Goal: Information Seeking & Learning: Understand process/instructions

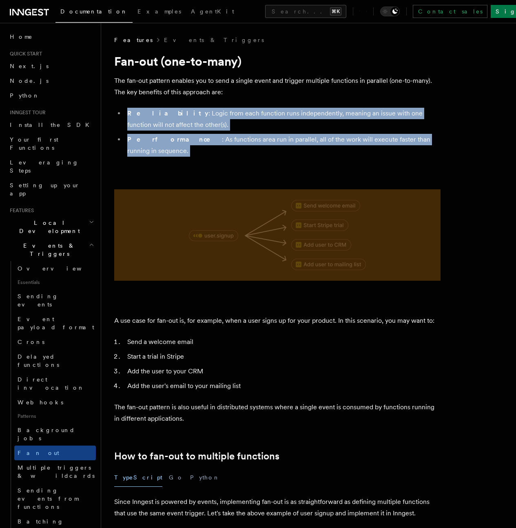
drag, startPoint x: 235, startPoint y: 168, endPoint x: 226, endPoint y: 107, distance: 61.0
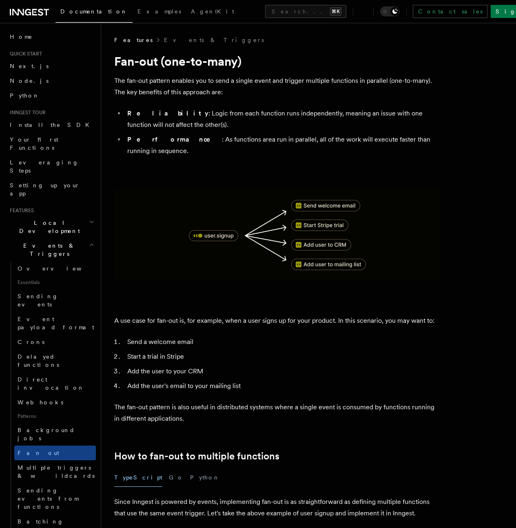
drag, startPoint x: 227, startPoint y: 107, endPoint x: 229, endPoint y: 112, distance: 5.0
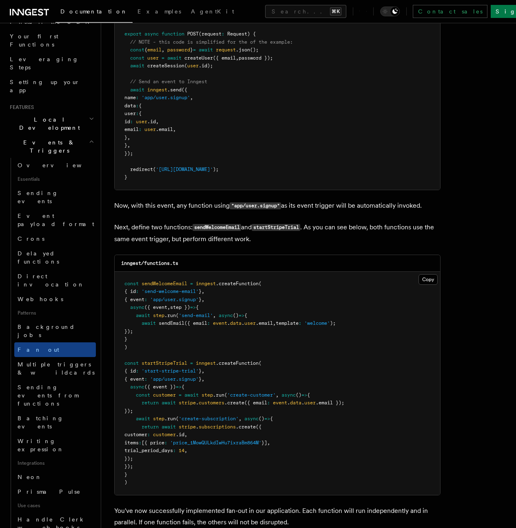
scroll to position [138, 0]
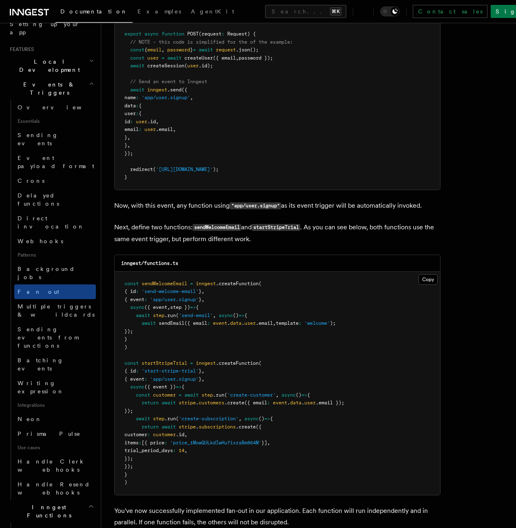
scroll to position [210, 0]
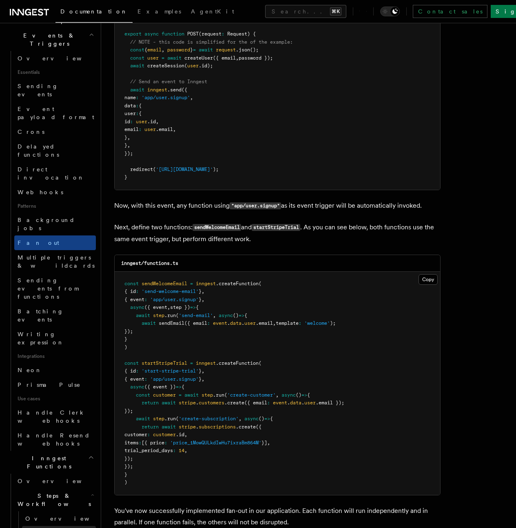
click at [58, 528] on span "Function steps" at bounding box center [56, 533] width 63 height 7
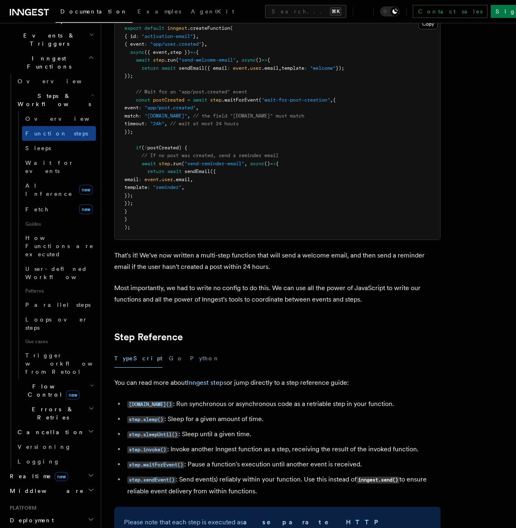
scroll to position [1304, 0]
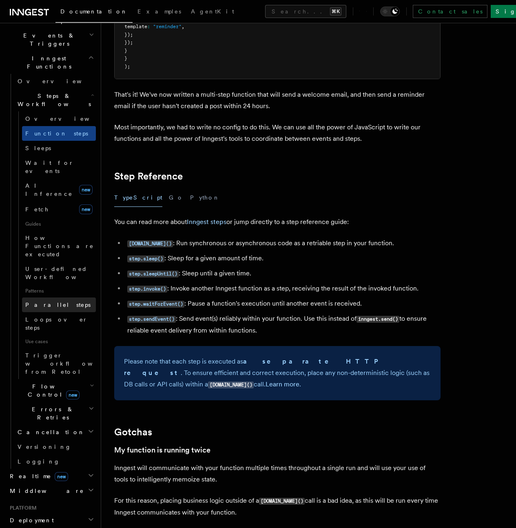
click at [52, 302] on span "Parallel steps" at bounding box center [57, 305] width 65 height 7
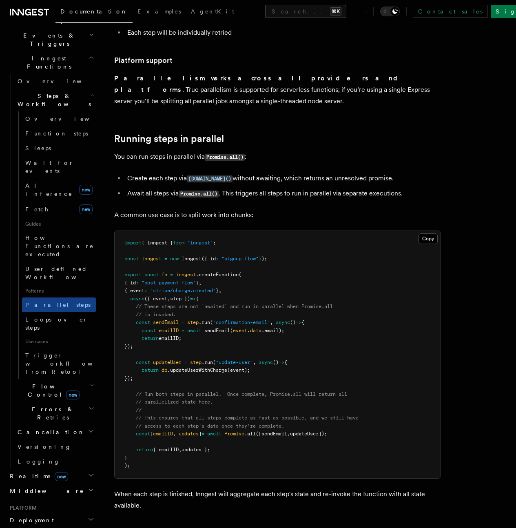
scroll to position [160, 0]
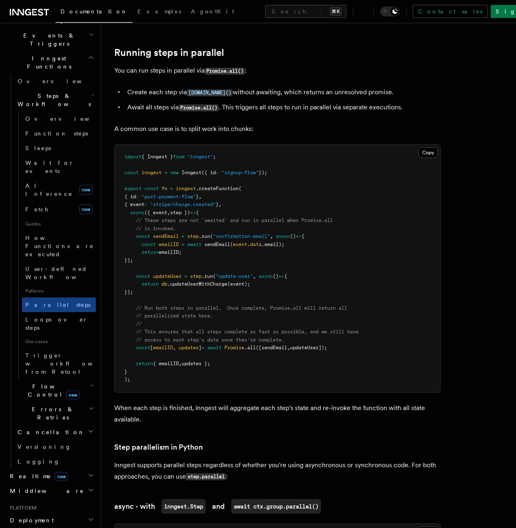
click at [145, 382] on pre "import { Inngest } from "inngest" ; const inngest = new Inngest ({ id : "signup…" at bounding box center [278, 268] width 326 height 247
click at [316, 100] on ul "Create each step via step.run() without awaiting, which returns an unresolved p…" at bounding box center [277, 100] width 326 height 27
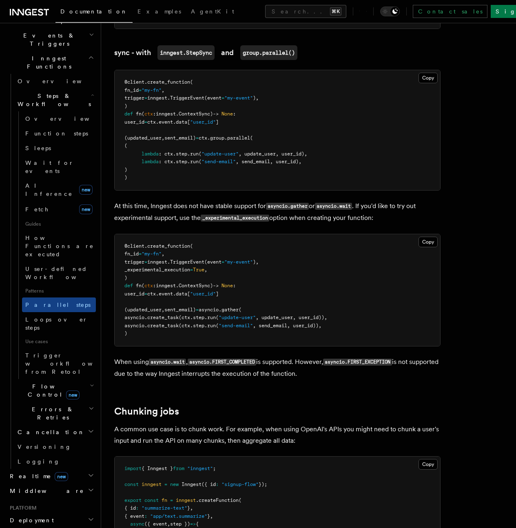
scroll to position [930, 0]
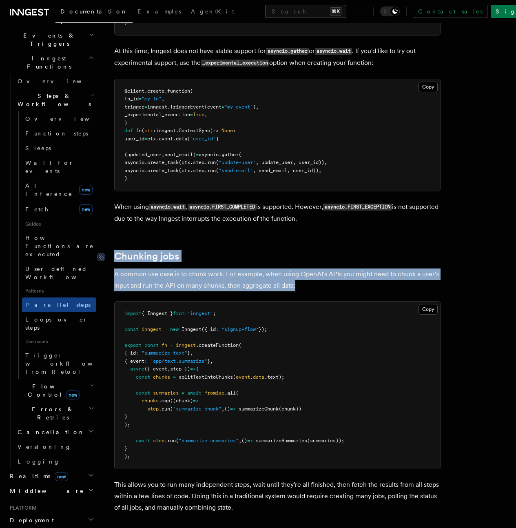
drag, startPoint x: 324, startPoint y: 284, endPoint x: 107, endPoint y: 258, distance: 218.2
click at [114, 258] on article "Features Inngest Functions Steps & Workflows Step parallelism If you’re using a…" at bounding box center [308, 16] width 389 height 1820
click at [111, 255] on div at bounding box center [106, 257] width 18 height 8
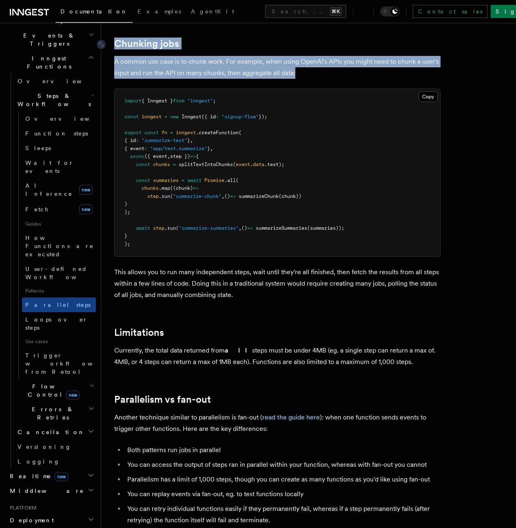
scroll to position [1076, 0]
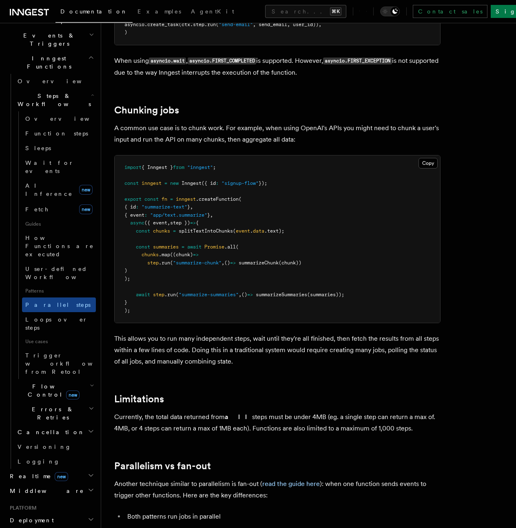
click at [184, 207] on span ""summarize-text"" at bounding box center [165, 207] width 46 height 6
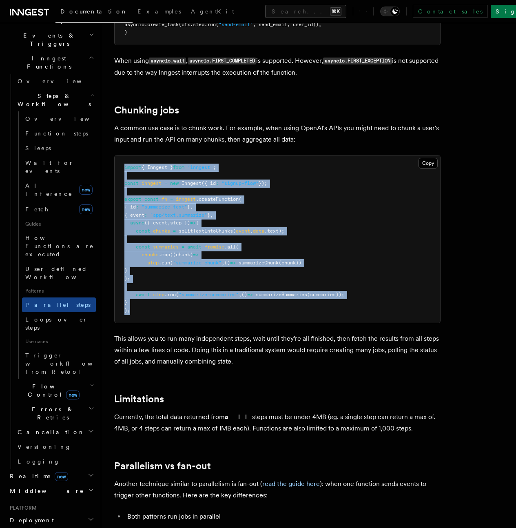
drag, startPoint x: 153, startPoint y: 320, endPoint x: 112, endPoint y: 171, distance: 154.6
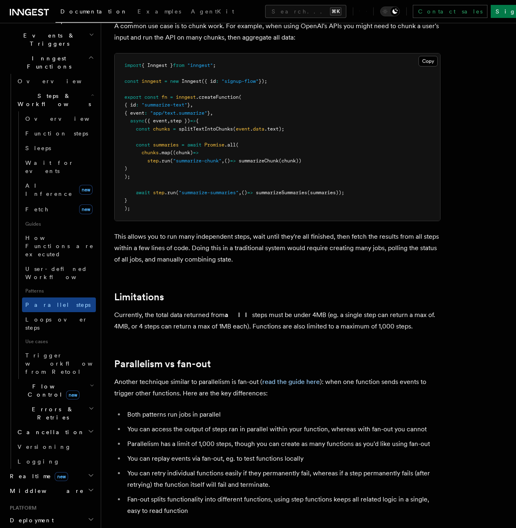
scroll to position [1241, 0]
